Goal: Information Seeking & Learning: Learn about a topic

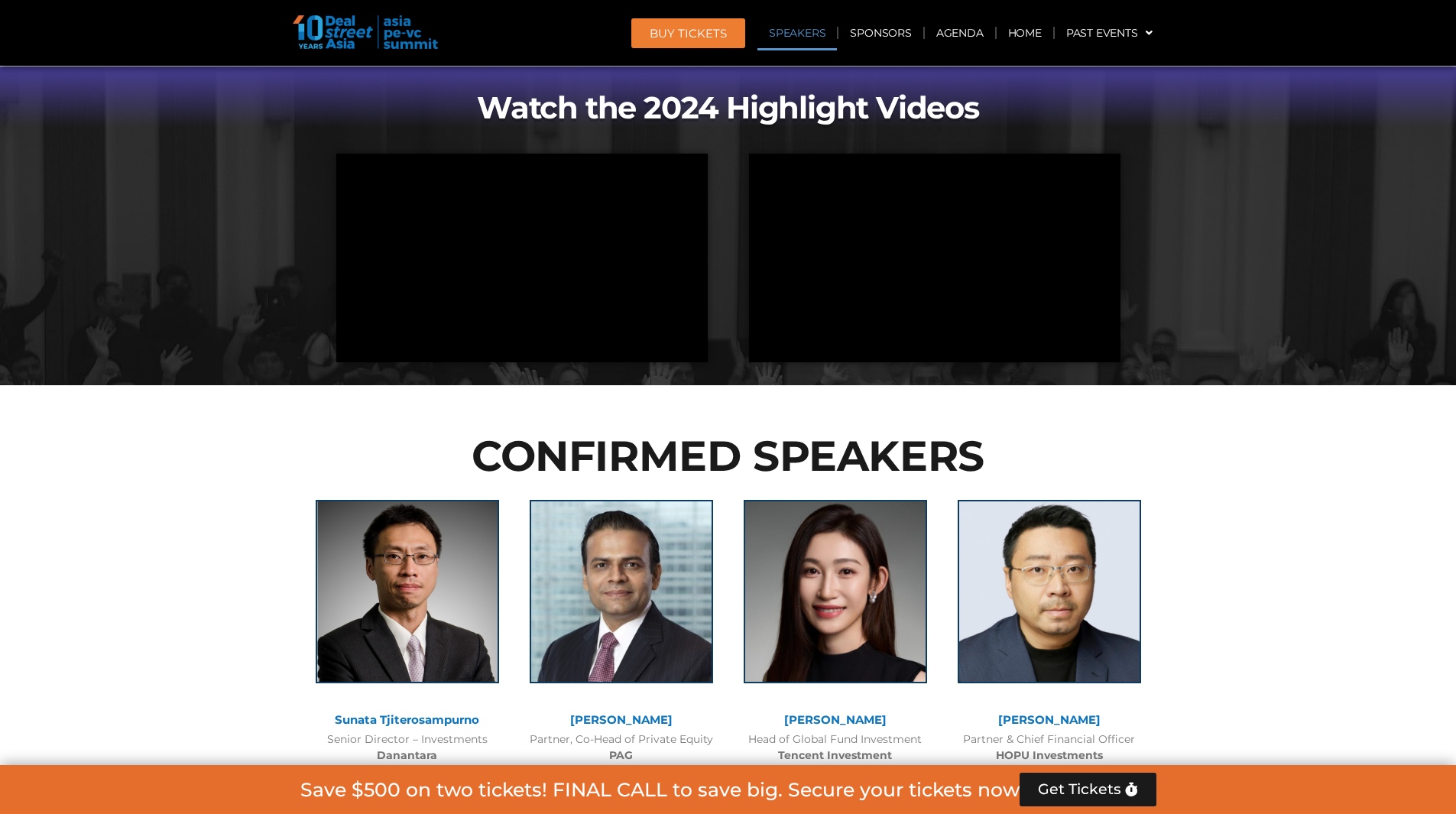
scroll to position [1612, 0]
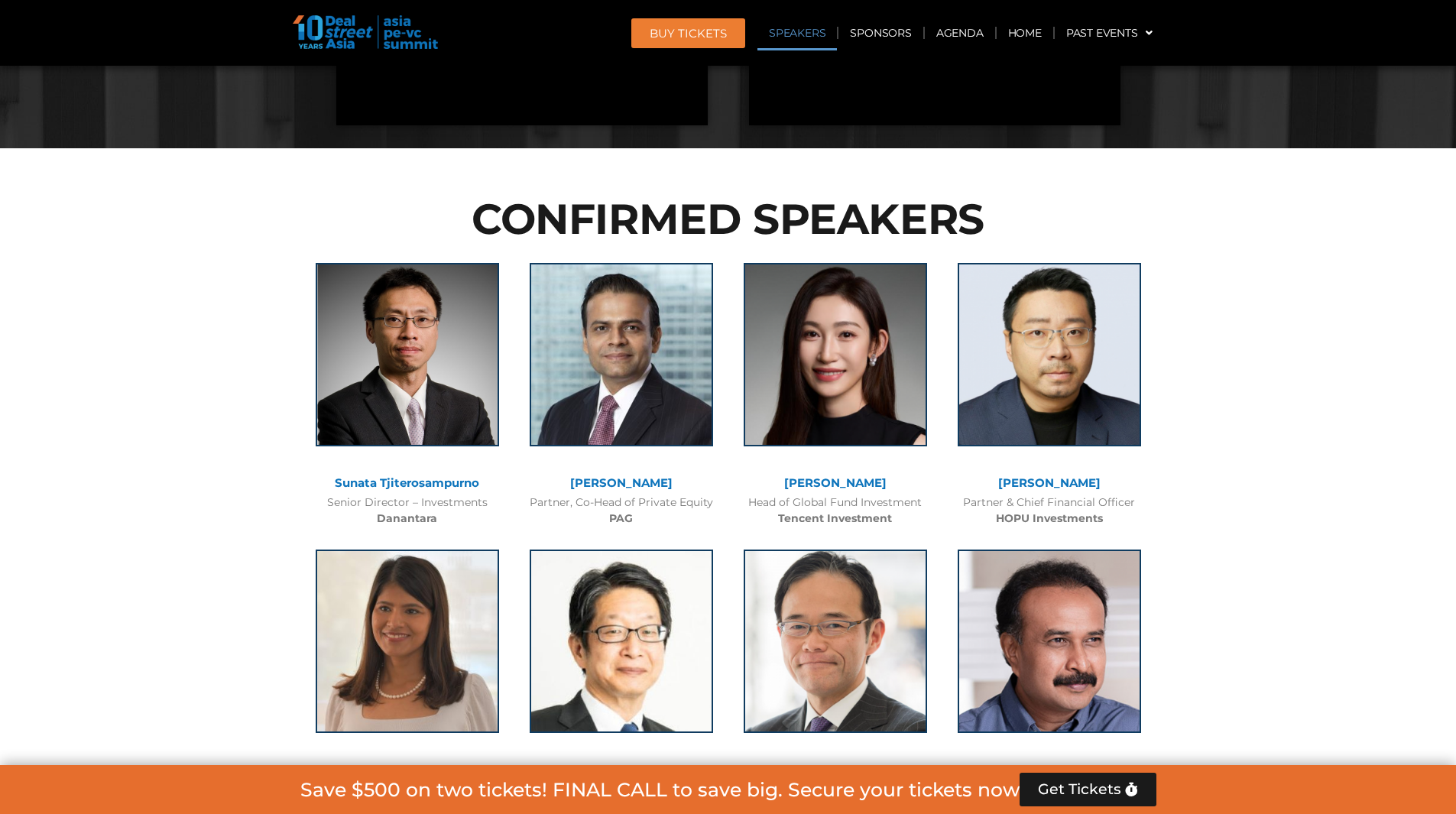
click at [792, 38] on link "Speakers" at bounding box center [797, 33] width 79 height 35
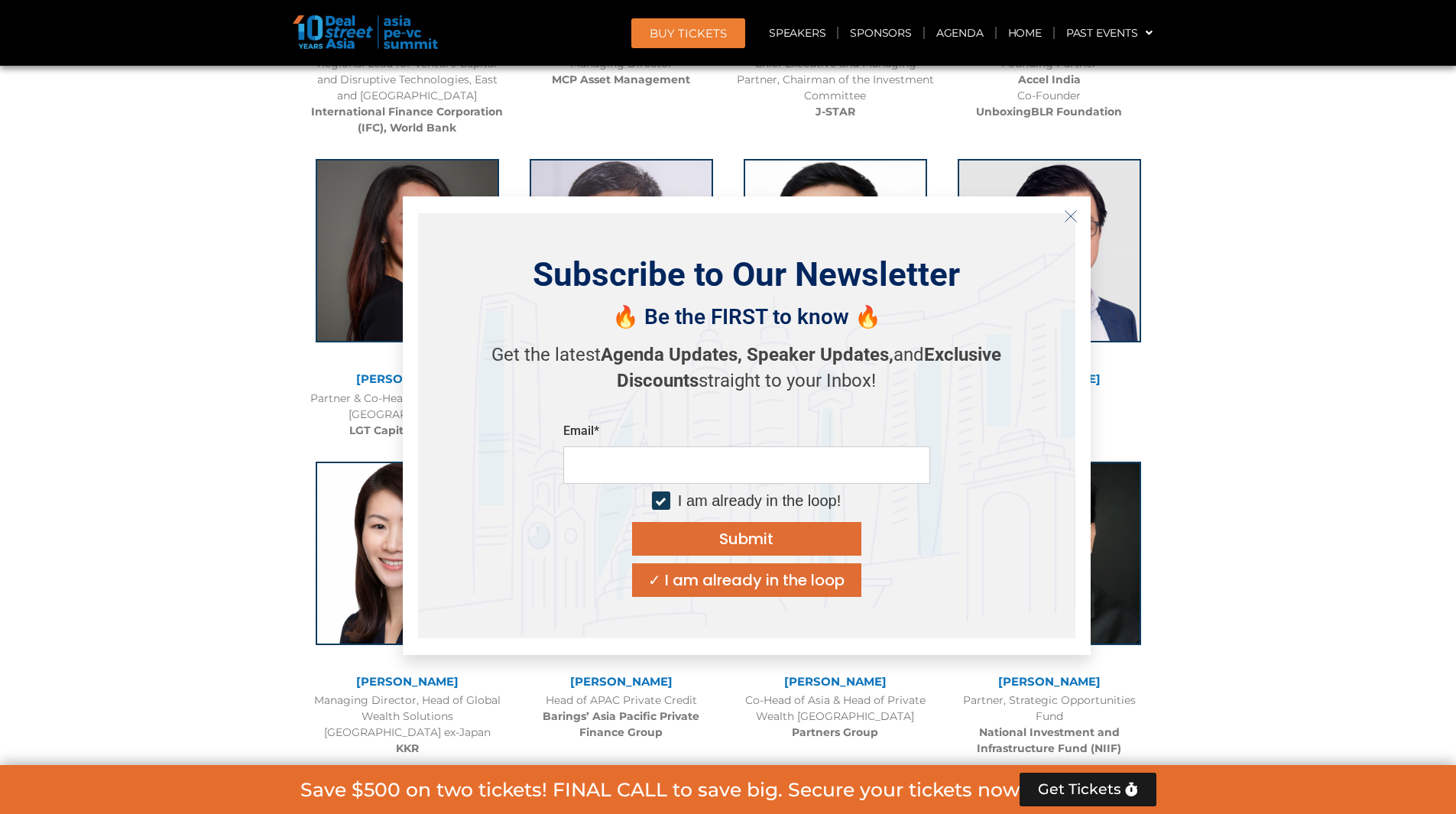
scroll to position [2367, 0]
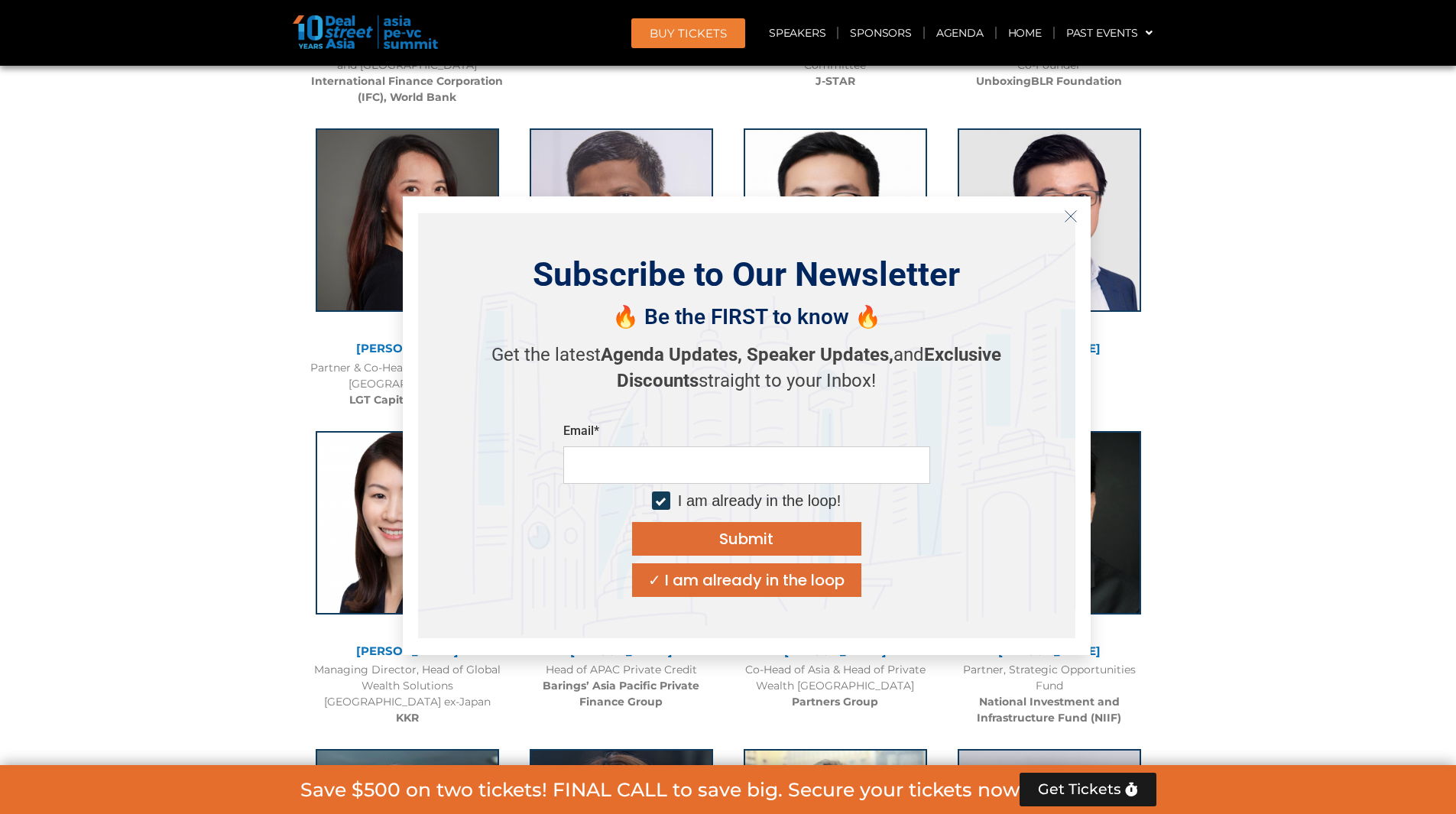
click at [1073, 217] on line "Close" at bounding box center [1069, 215] width 11 height 11
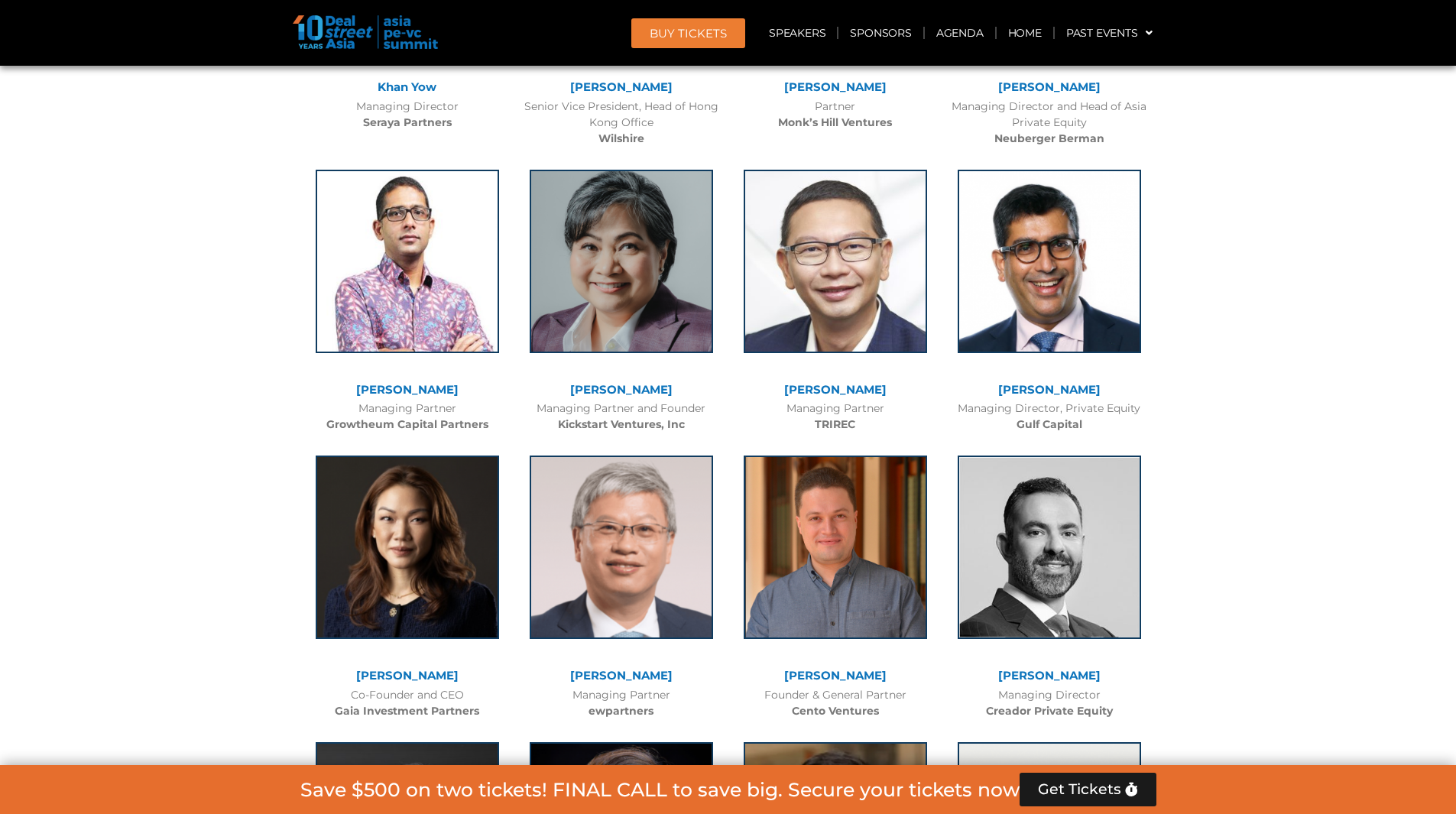
scroll to position [3836, 0]
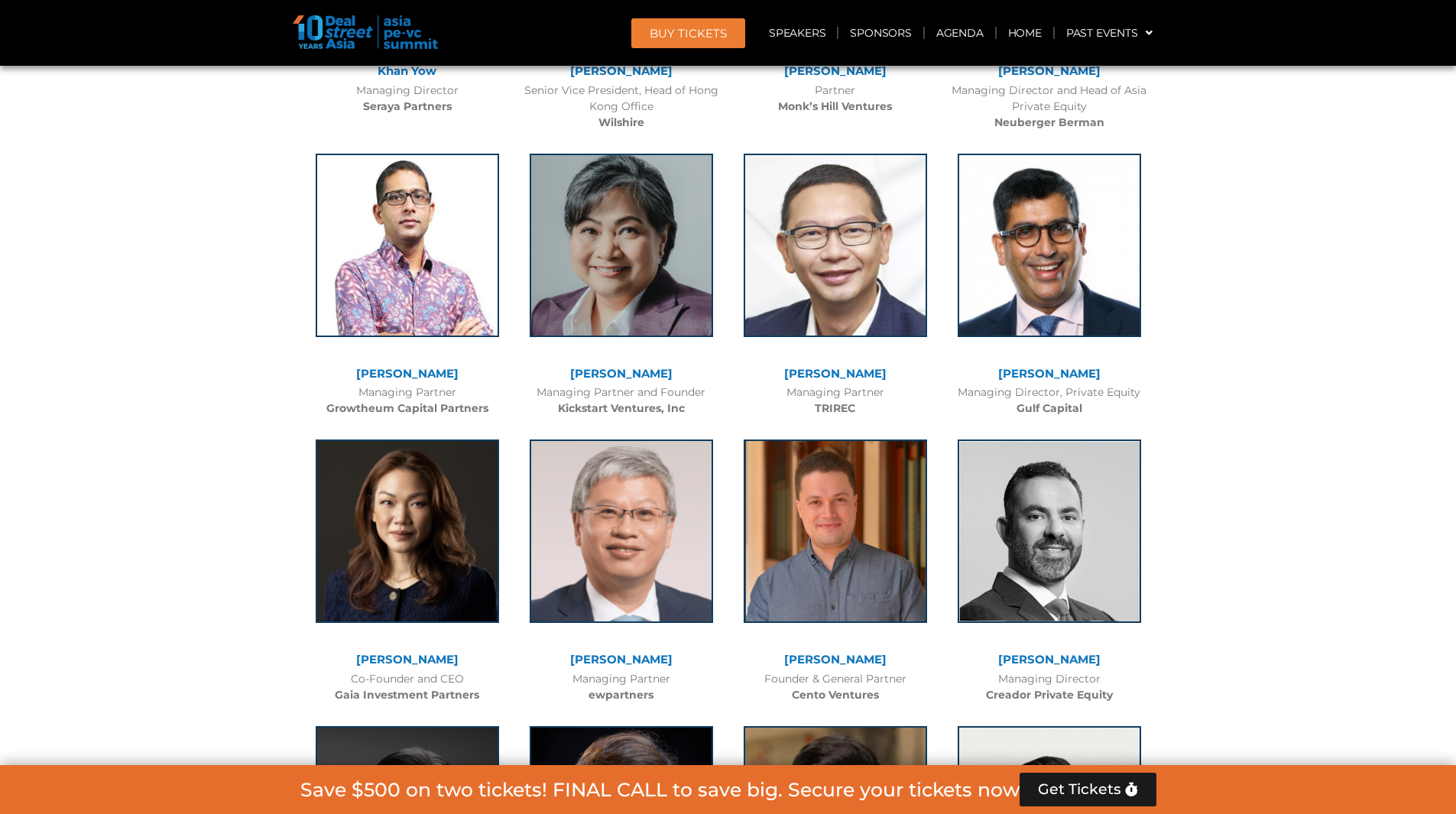
click at [952, 32] on link "Agenda" at bounding box center [960, 33] width 70 height 35
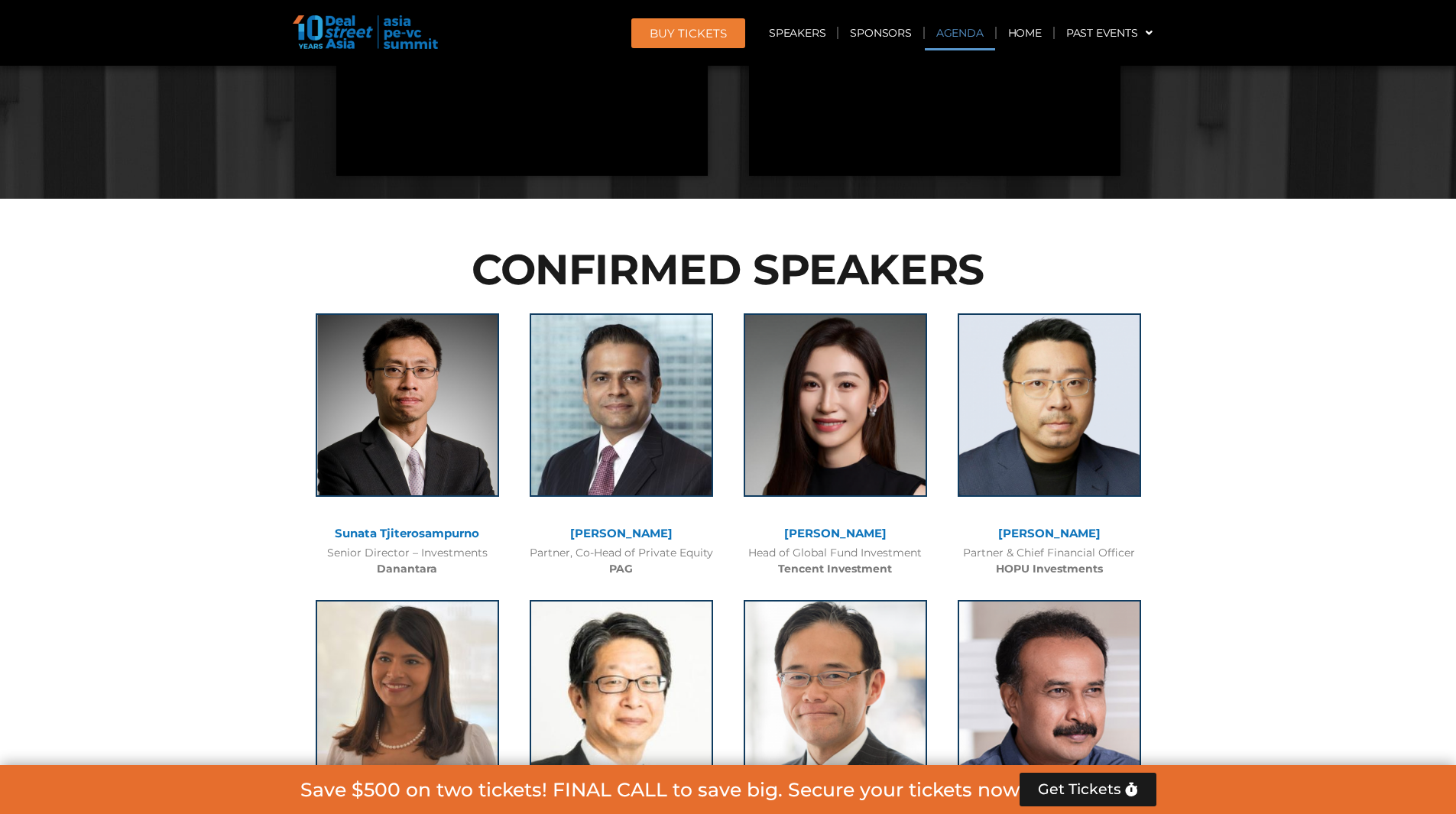
scroll to position [882, 0]
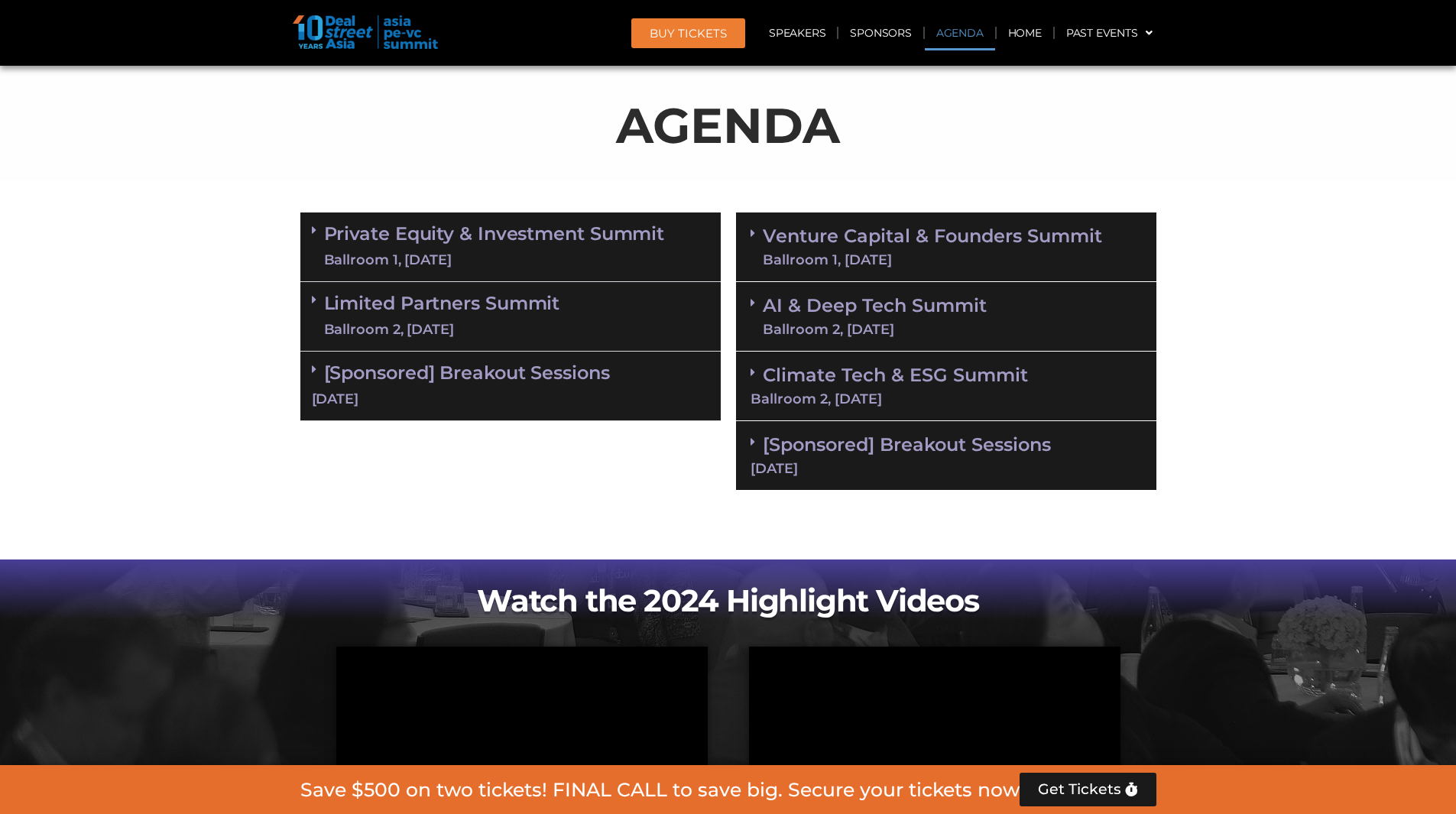
click at [548, 319] on link "Limited Partners Summit Ballroom 2, 10 Sept" at bounding box center [441, 316] width 236 height 46
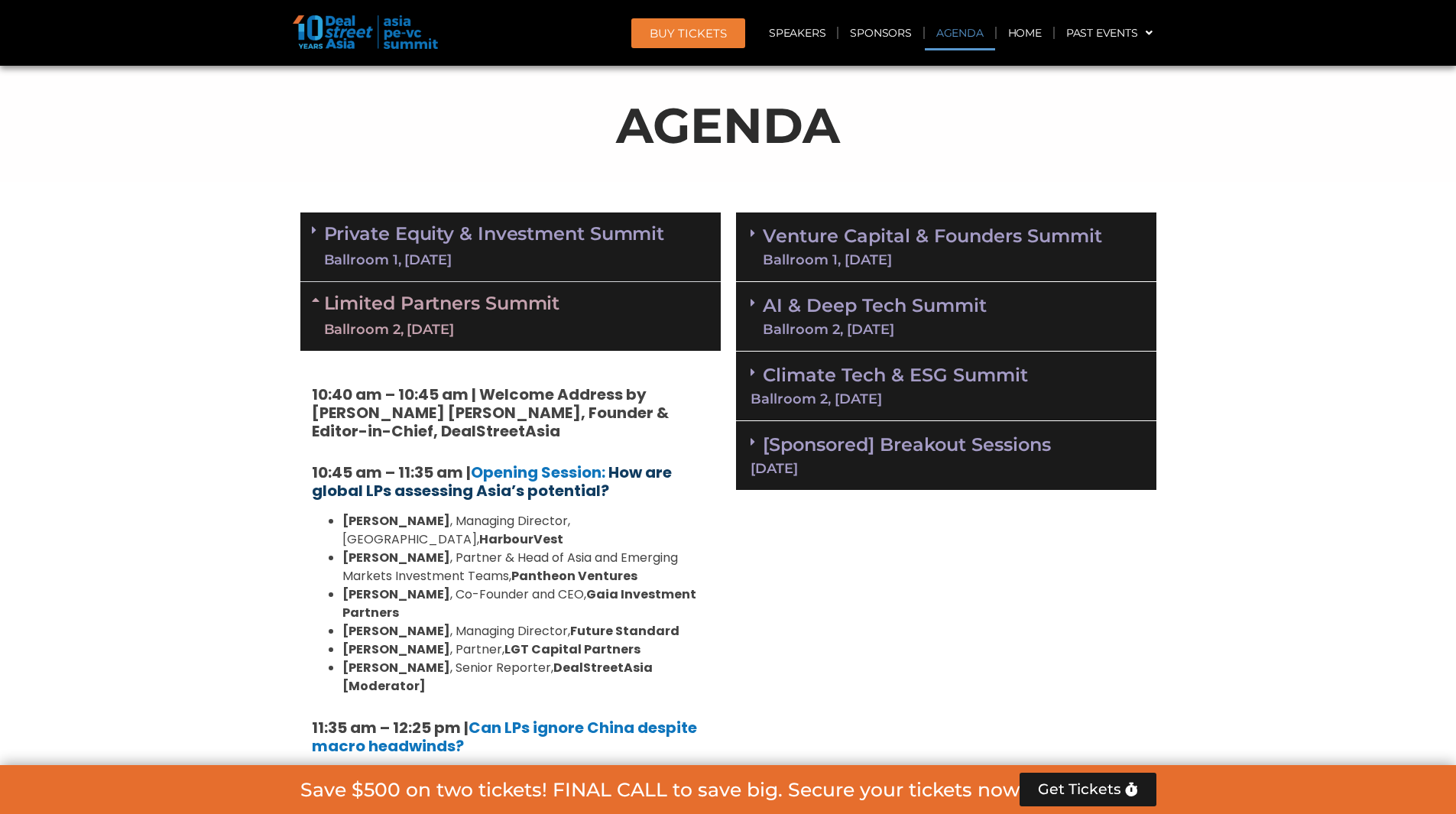
click at [525, 497] on b "How are global LPs assessing Asia’s potential?" at bounding box center [491, 481] width 360 height 40
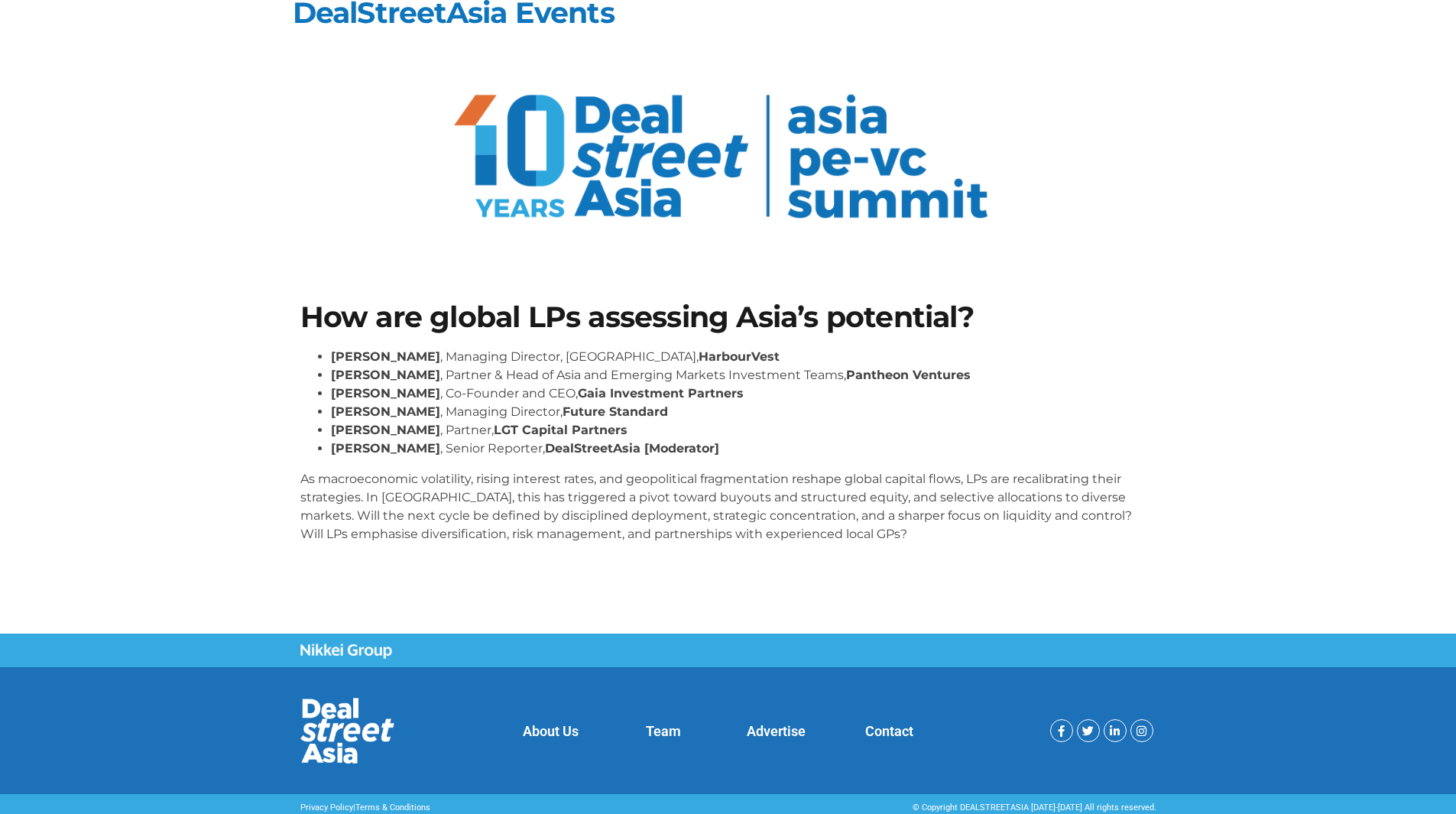
scroll to position [29, 0]
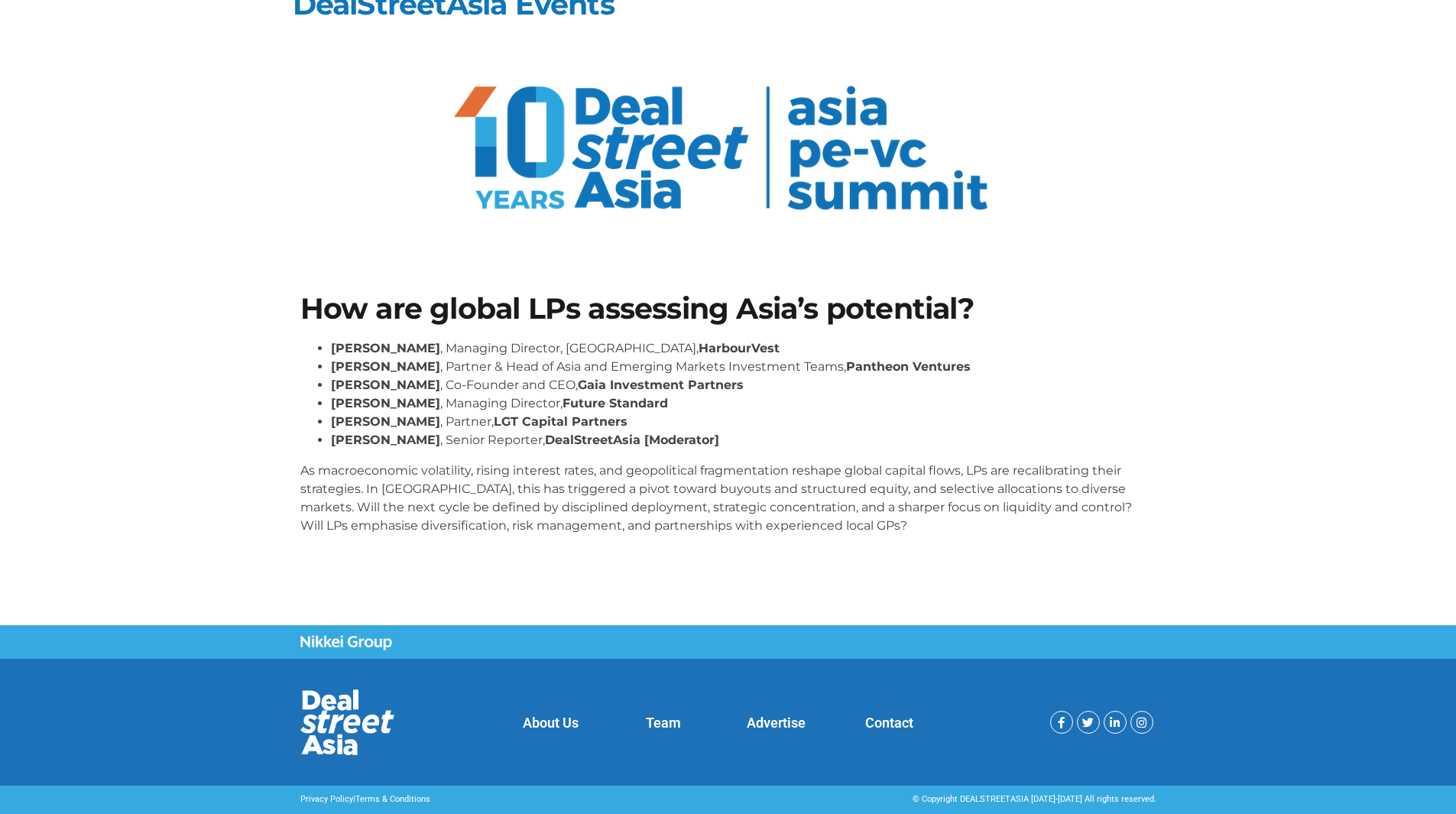
click at [1046, 108] on div at bounding box center [728, 152] width 856 height 177
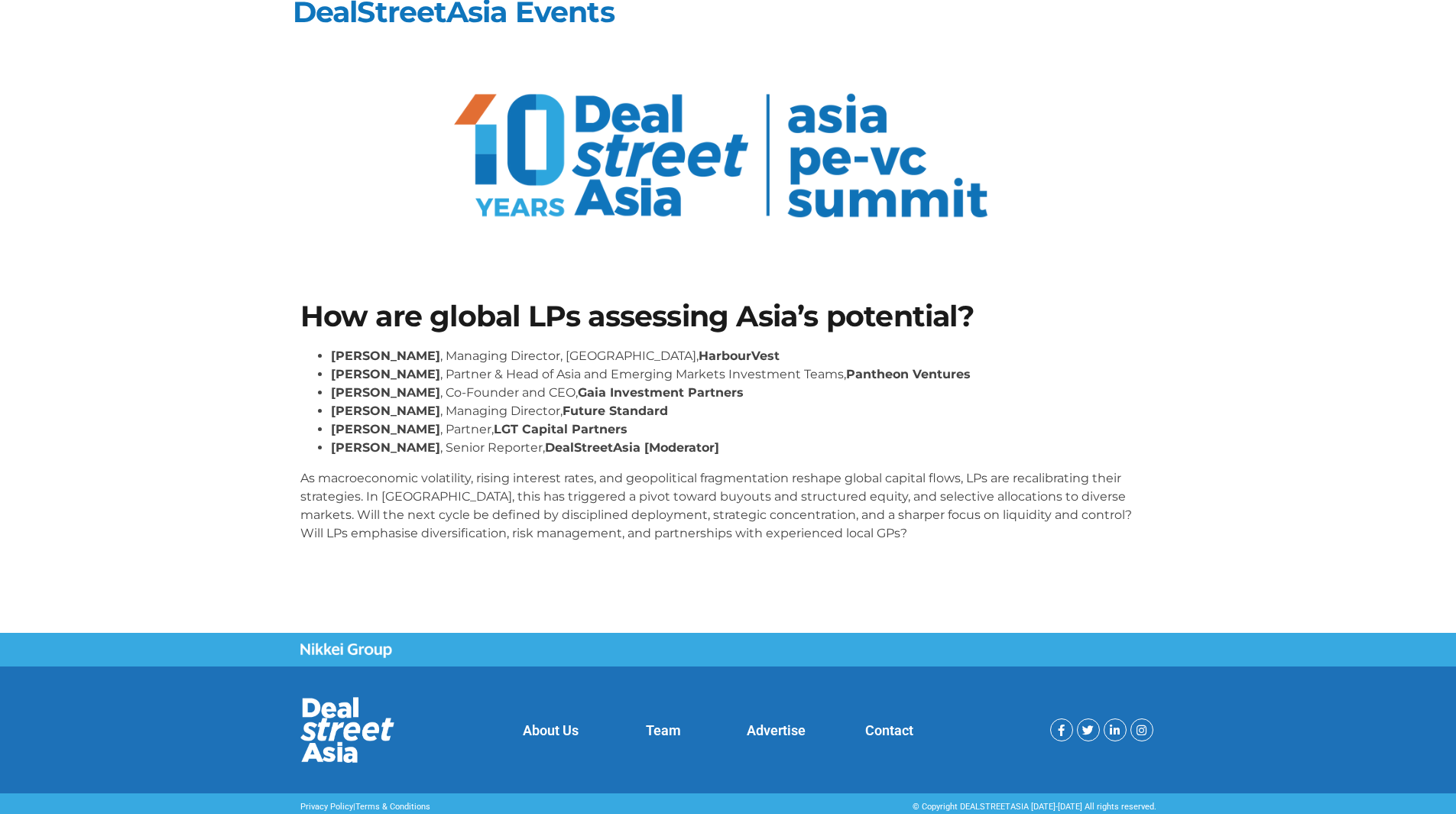
scroll to position [0, 0]
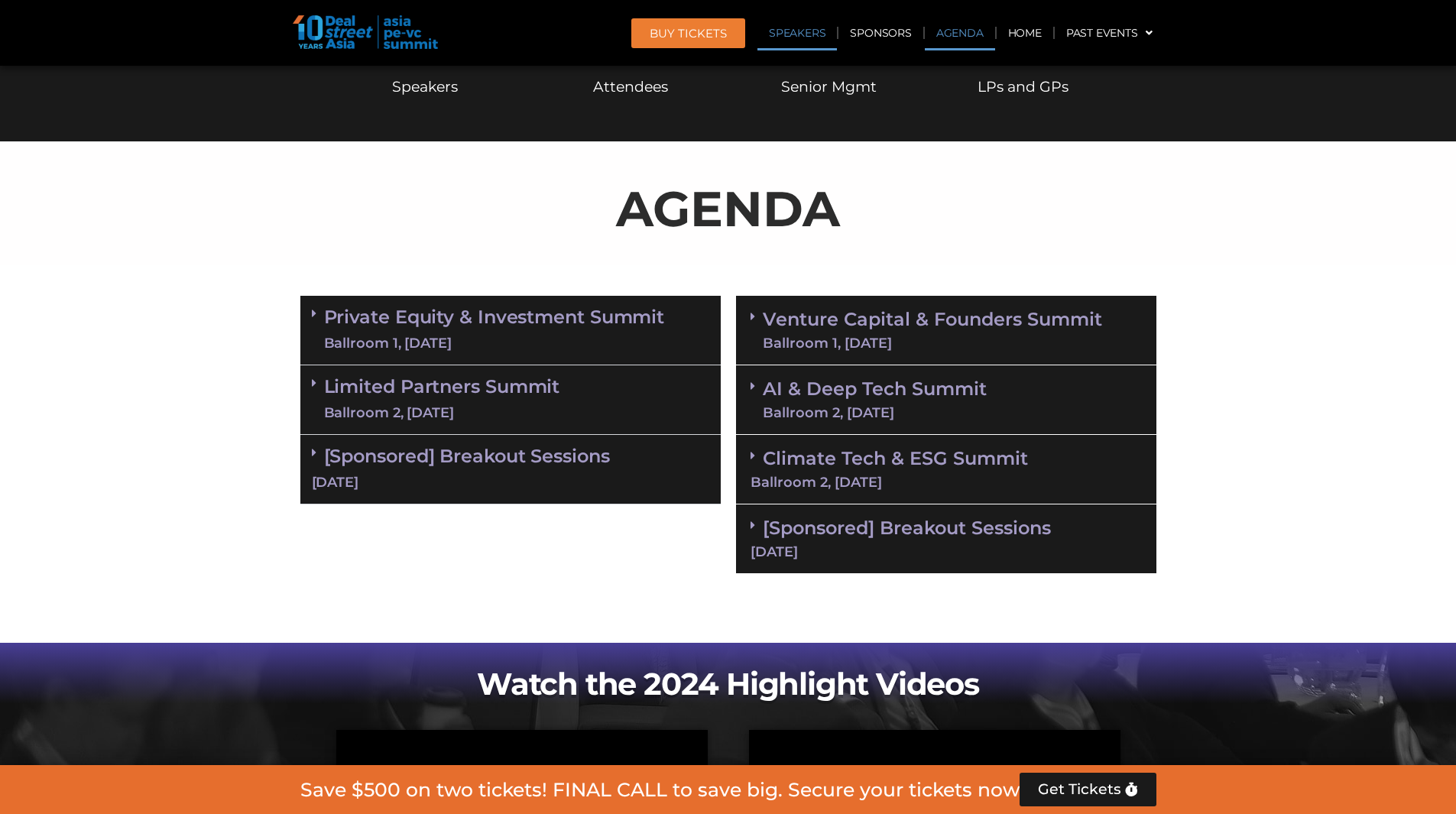
click at [789, 34] on link "Speakers" at bounding box center [797, 33] width 79 height 35
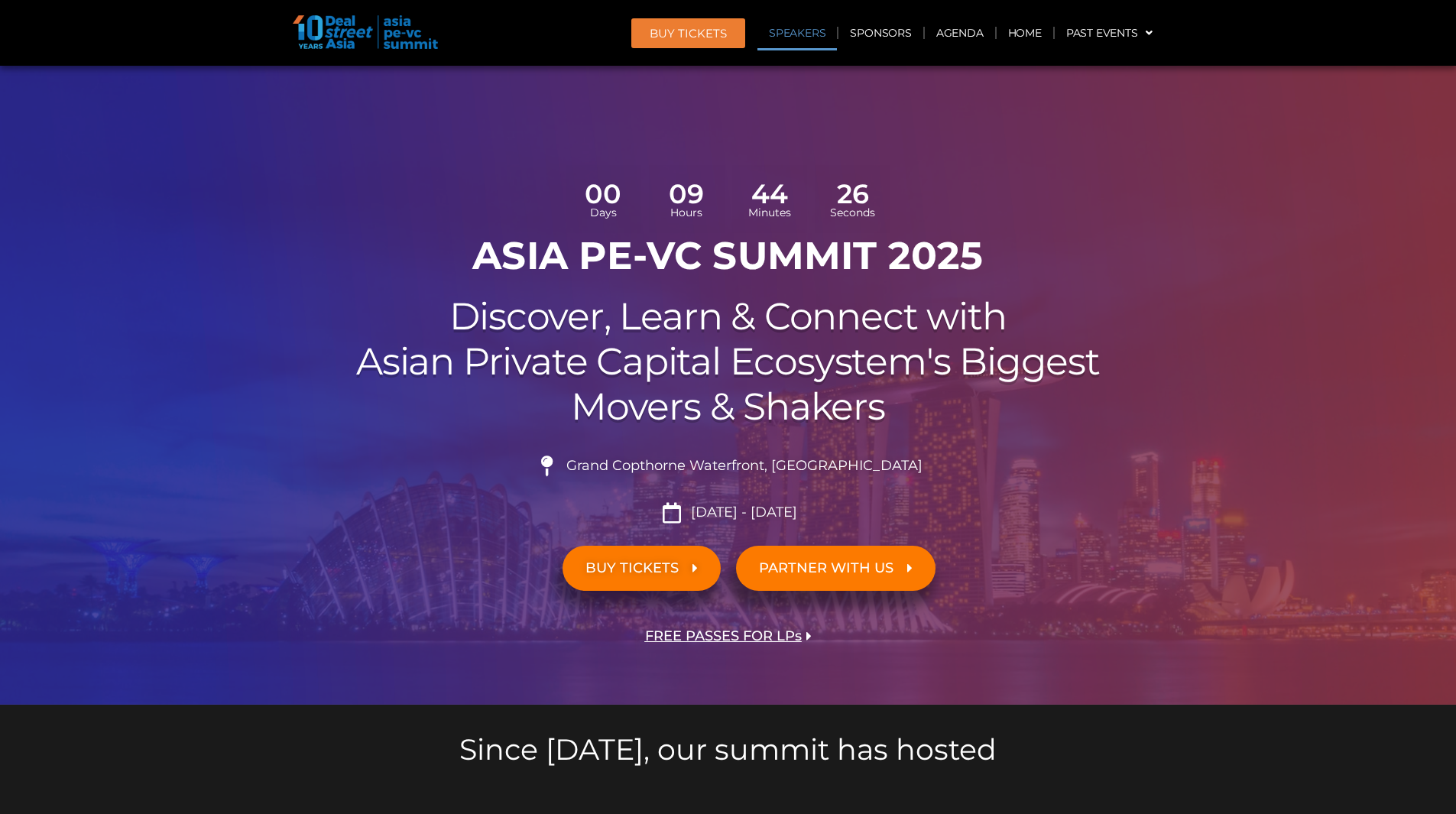
click at [835, 29] on link "Speakers" at bounding box center [797, 33] width 79 height 35
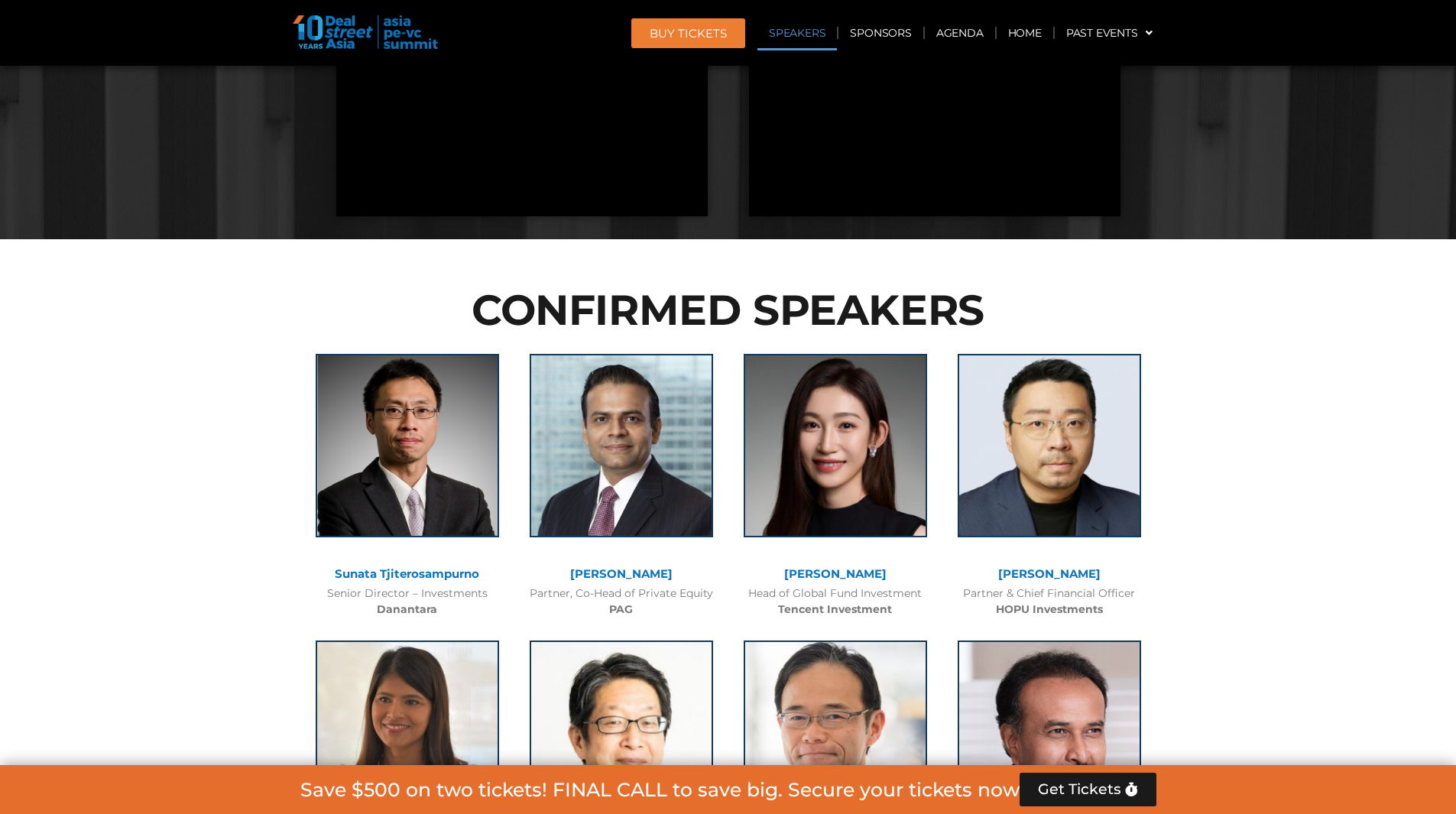
scroll to position [1744, 0]
